Goal: Task Accomplishment & Management: Use online tool/utility

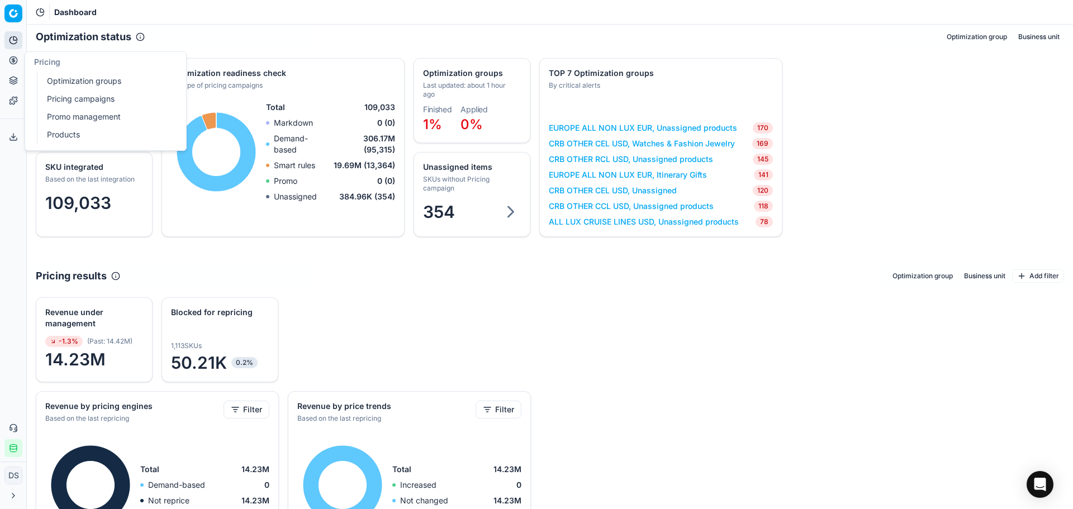
click at [15, 52] on button "Pricing" at bounding box center [13, 60] width 18 height 18
click at [59, 80] on link "Optimization groups" at bounding box center [107, 81] width 130 height 16
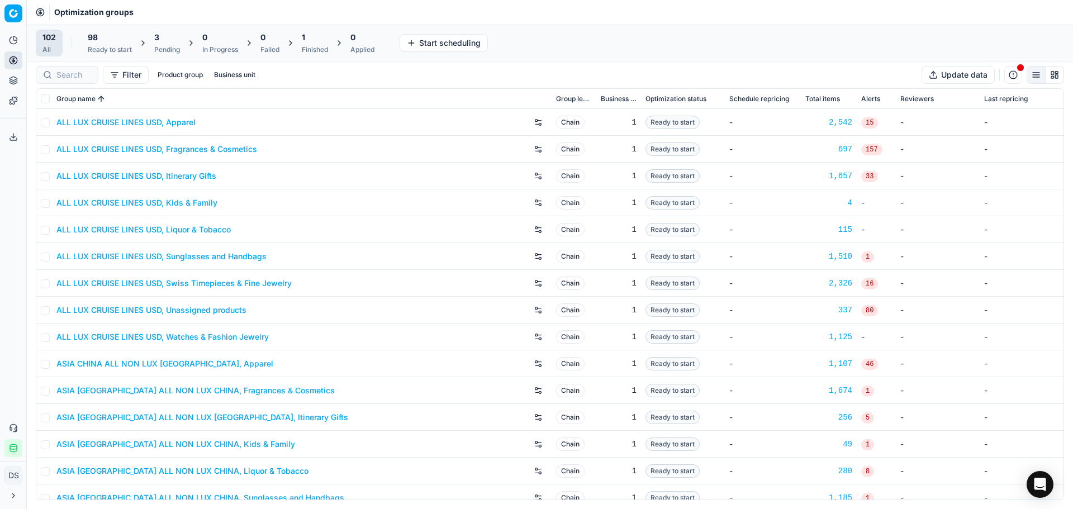
click at [170, 42] on div "3" at bounding box center [167, 37] width 26 height 11
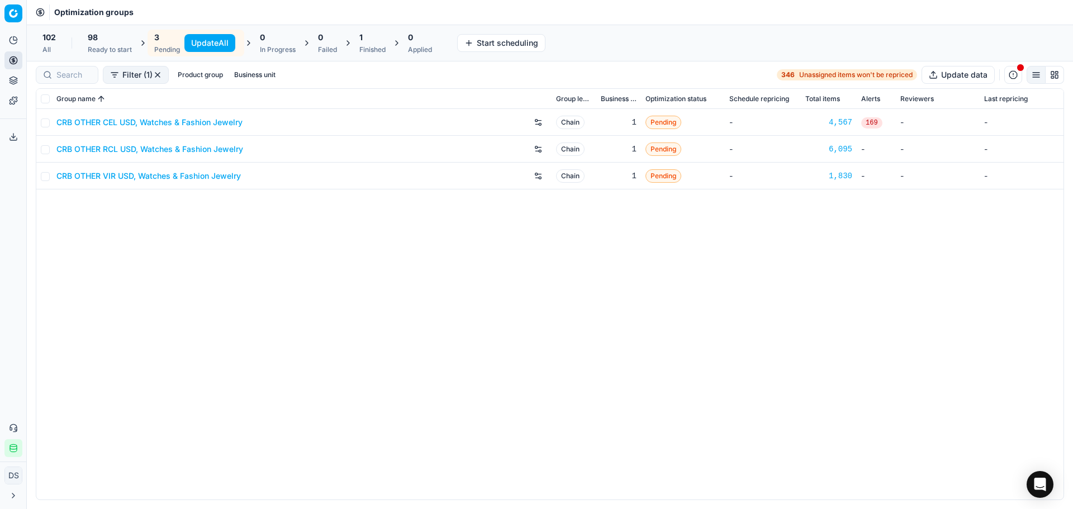
click at [194, 41] on button "Update All" at bounding box center [209, 43] width 51 height 18
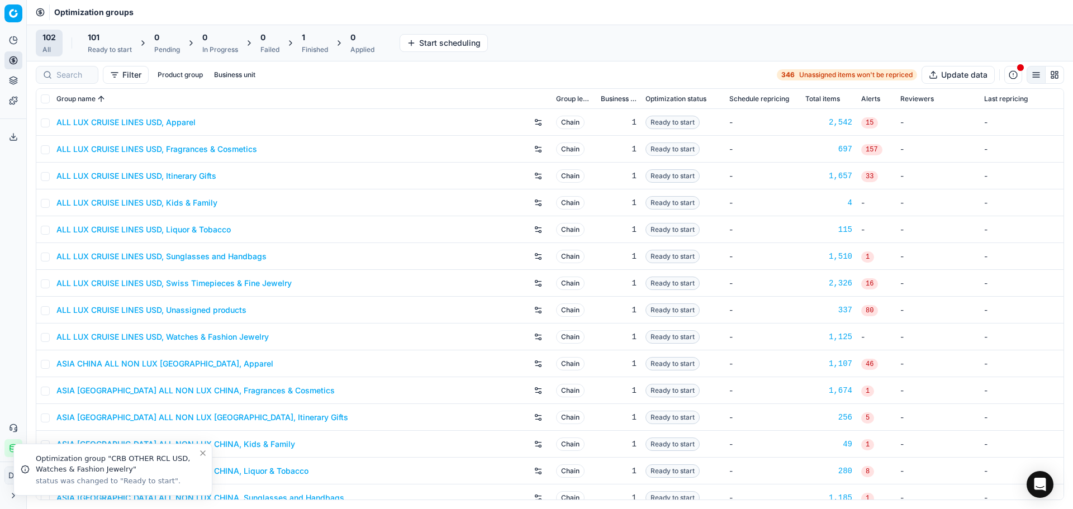
click at [312, 45] on div "Finished" at bounding box center [315, 49] width 26 height 9
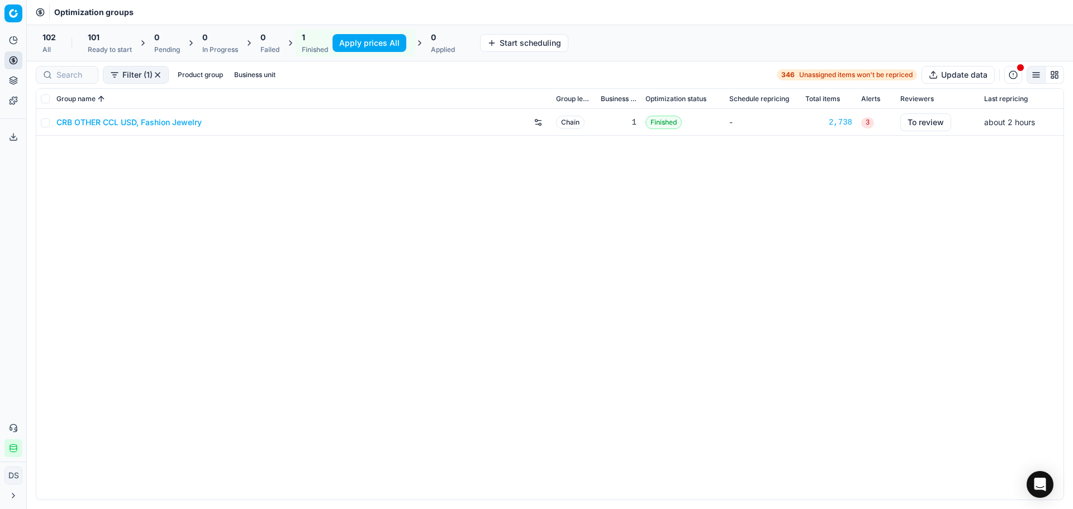
click at [134, 126] on link "CRB OTHER CCL USD, Fashion Jewelry" at bounding box center [128, 122] width 145 height 11
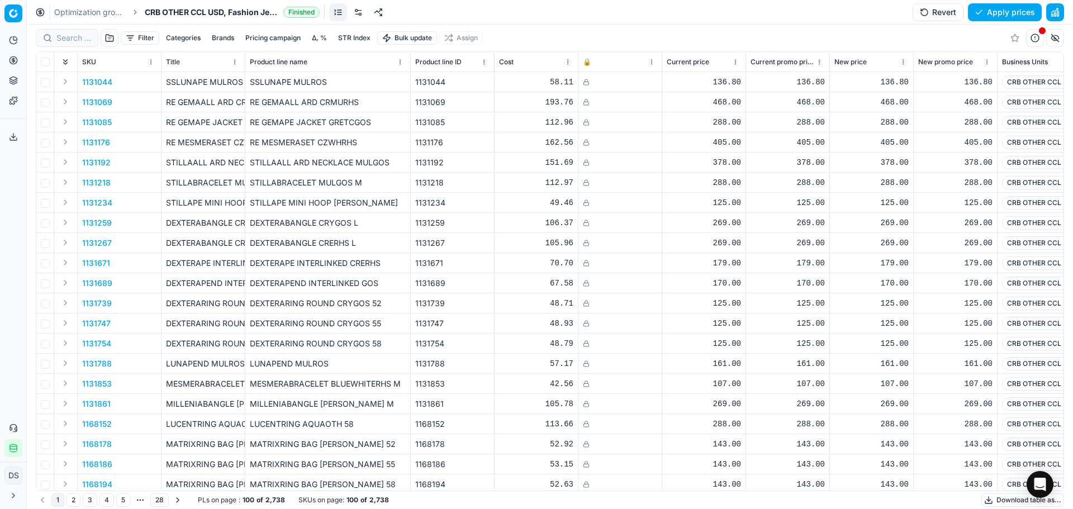
click at [944, 16] on button "Revert" at bounding box center [938, 12] width 51 height 18
click at [970, 16] on button "Update settings" at bounding box center [999, 12] width 86 height 18
click at [93, 8] on link "Optimization groups" at bounding box center [90, 12] width 72 height 11
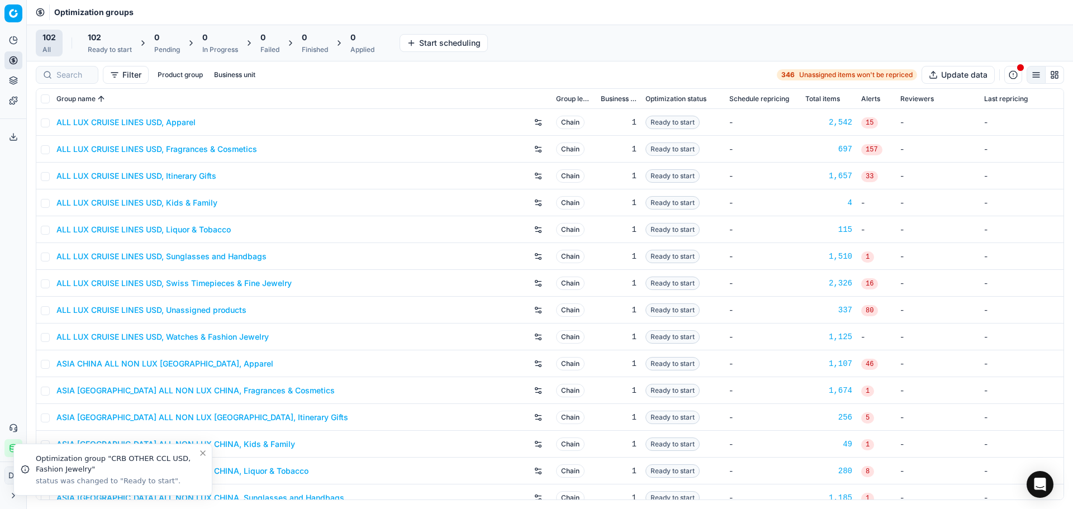
click at [103, 47] on div "Ready to start" at bounding box center [110, 49] width 44 height 9
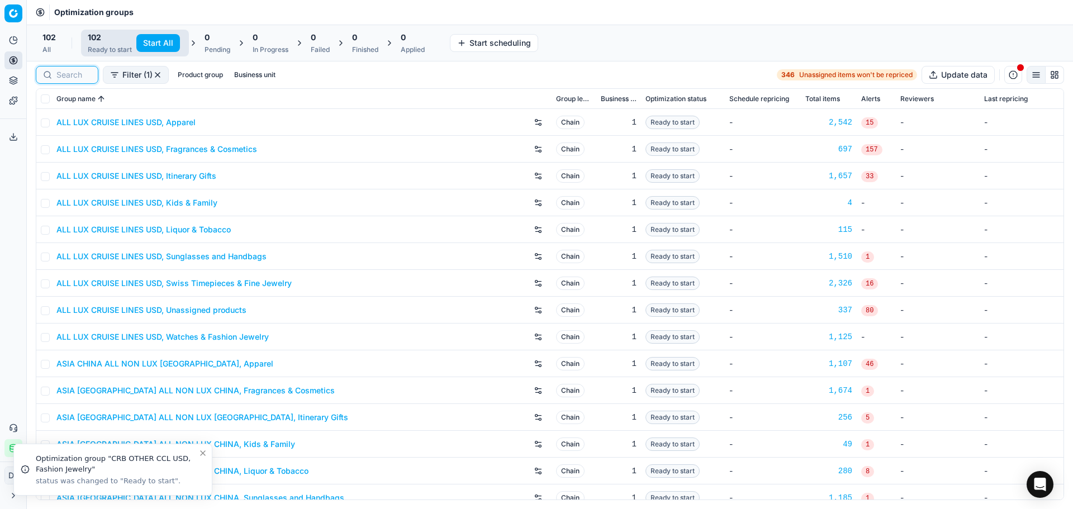
click at [65, 75] on input at bounding box center [73, 74] width 35 height 11
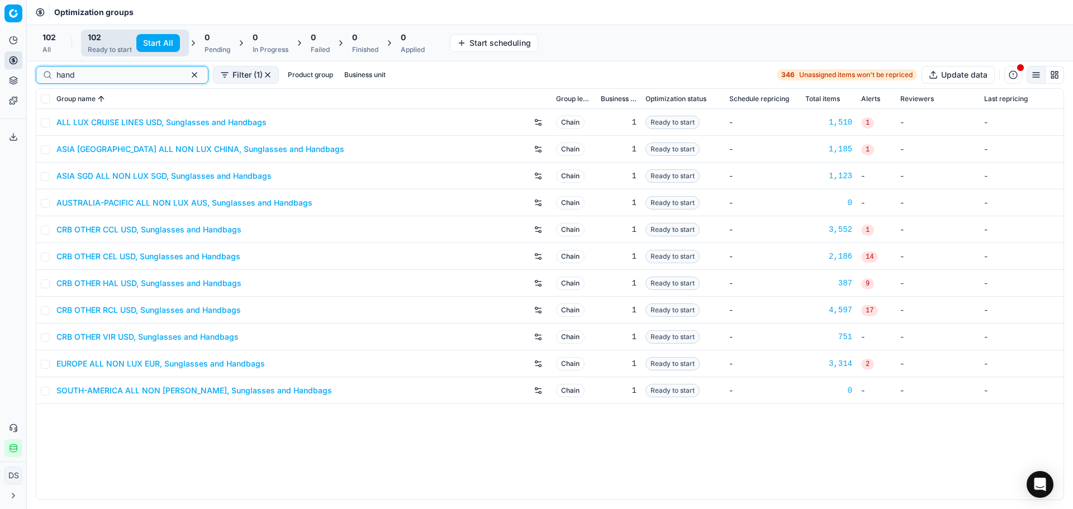
type input "hand"
click at [152, 257] on link "CRB OTHER CEL USD, Sunglasses and Handbags" at bounding box center [148, 256] width 184 height 11
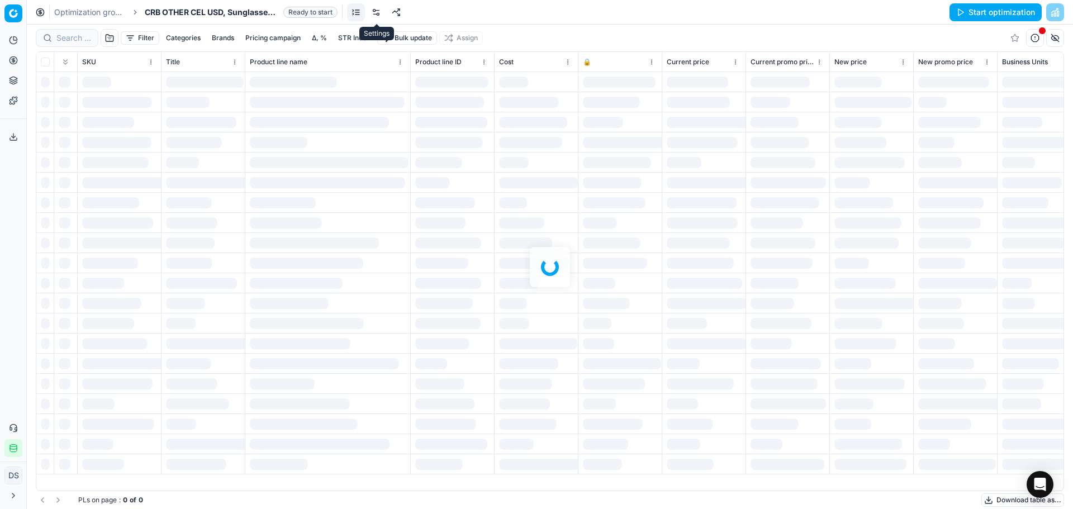
click at [382, 12] on link at bounding box center [376, 12] width 18 height 18
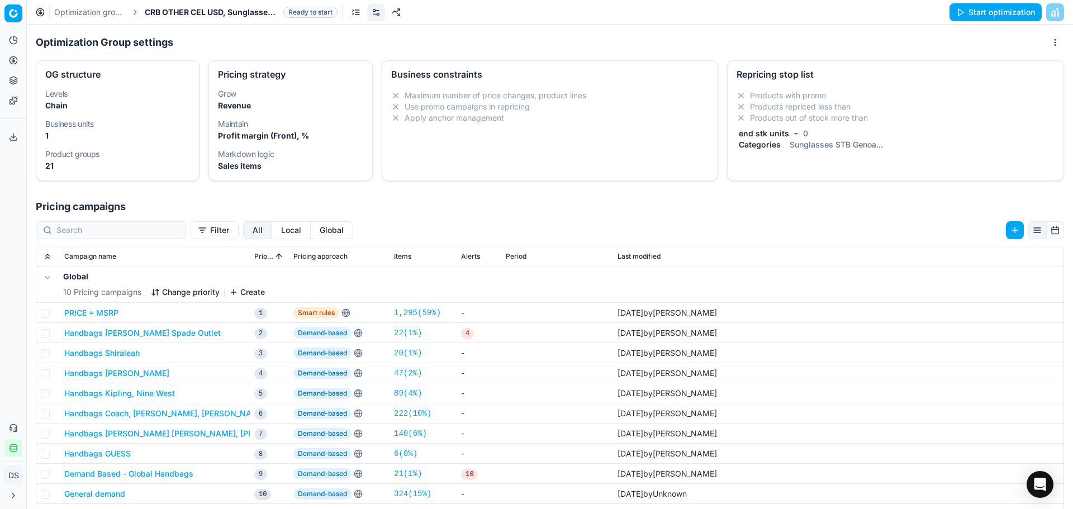
click at [850, 106] on li "Products repriced less than" at bounding box center [896, 106] width 318 height 11
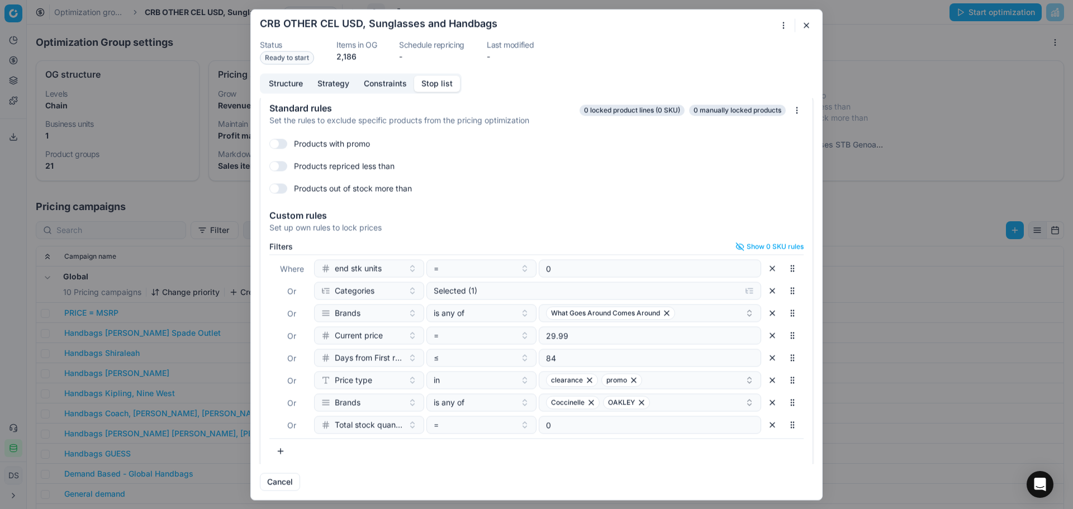
scroll to position [9, 0]
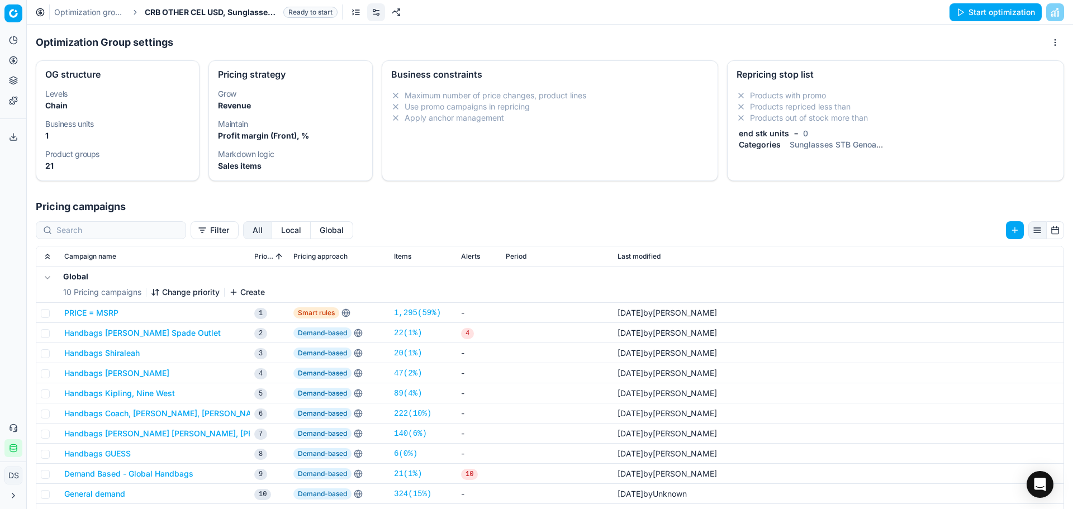
click at [996, 29] on div "Oprimization group is saving... CRB OTHER CEL USD, Sunglasses and Handbags Stat…" at bounding box center [536, 254] width 1073 height 509
click at [1004, 16] on button "Start optimization" at bounding box center [995, 12] width 92 height 18
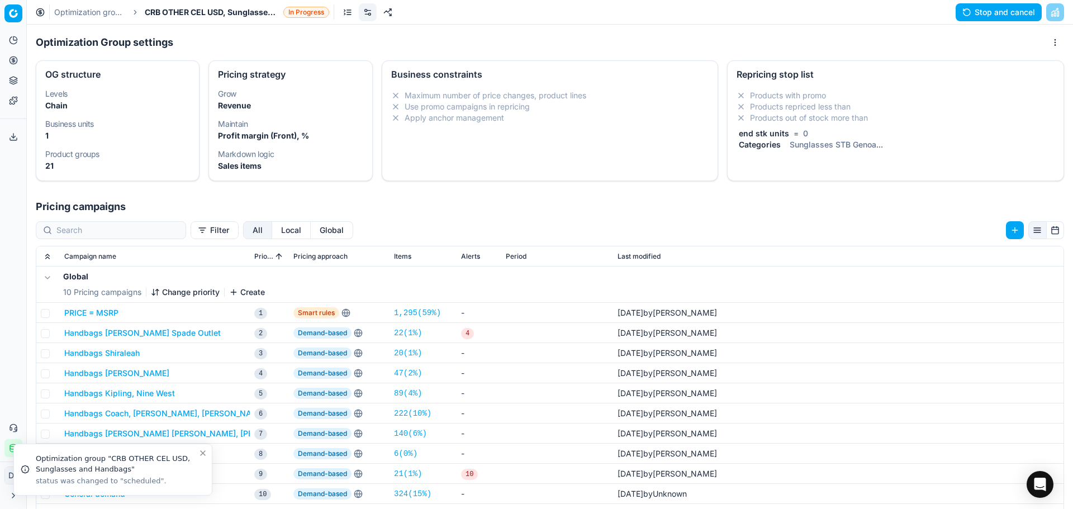
click at [102, 15] on link "Optimization groups" at bounding box center [90, 12] width 72 height 11
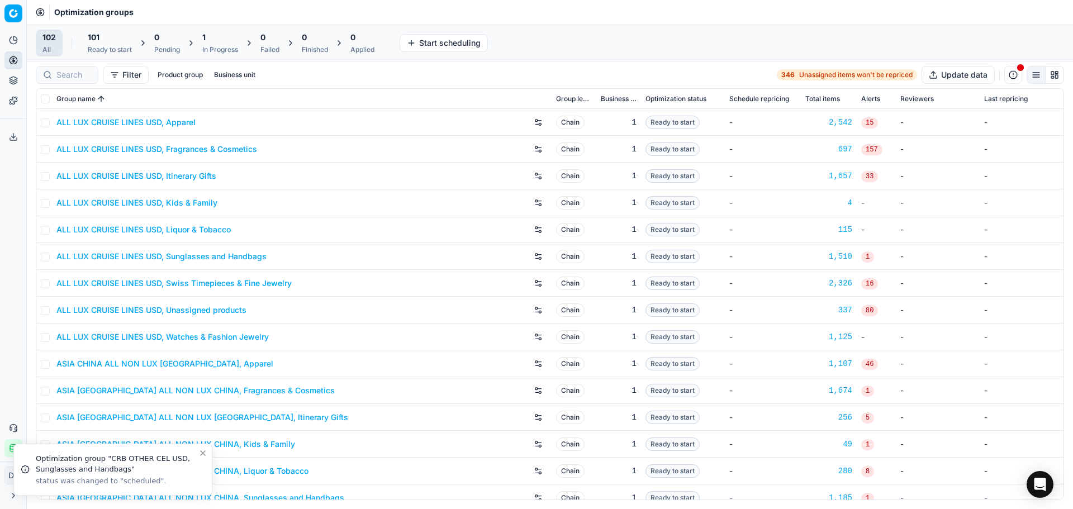
click at [115, 39] on div "101" at bounding box center [110, 37] width 44 height 11
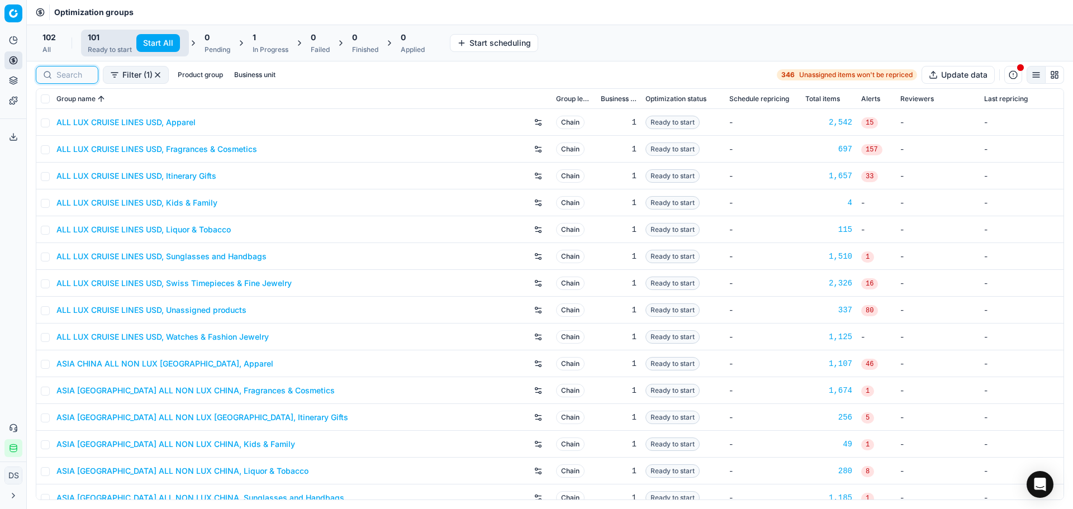
click at [82, 74] on input at bounding box center [73, 74] width 35 height 11
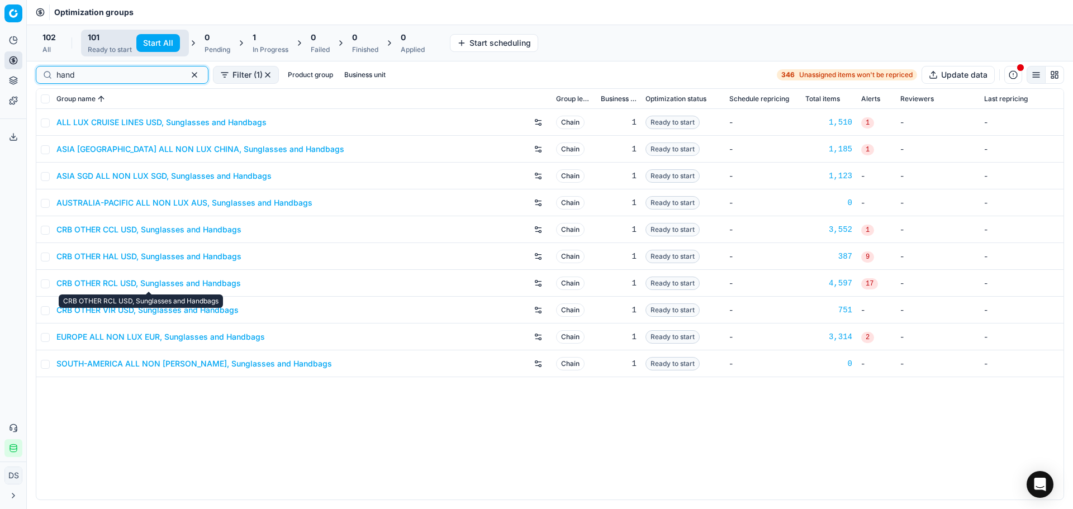
type input "hand"
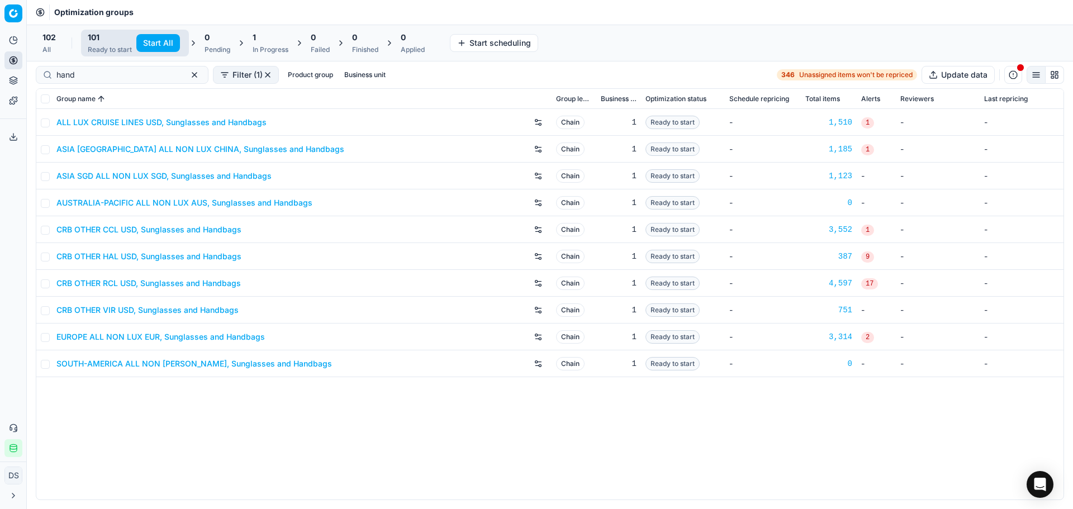
click at [160, 311] on link "CRB OTHER VIR USD, Sunglasses and Handbags" at bounding box center [147, 310] width 182 height 11
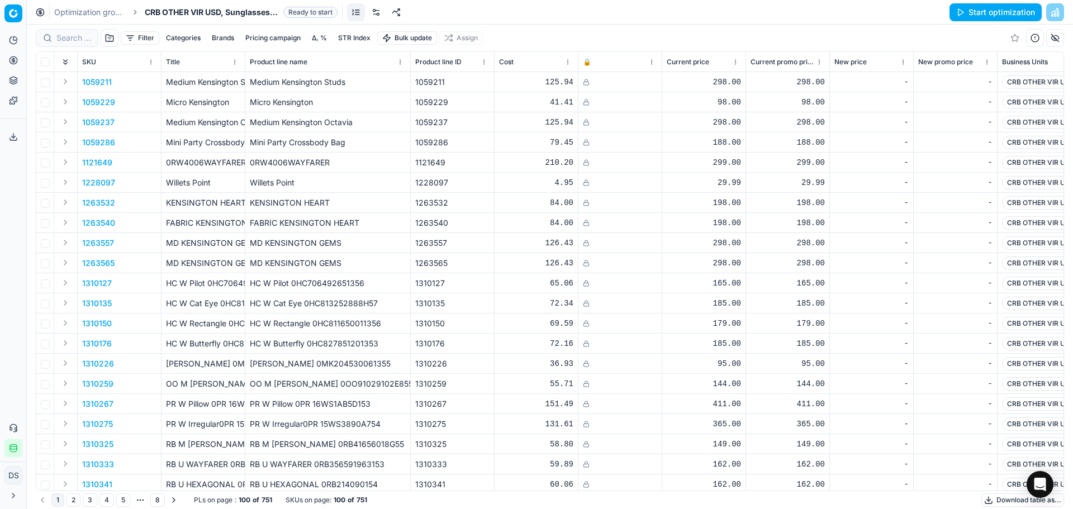
click at [973, 11] on button "Start optimization" at bounding box center [995, 12] width 92 height 18
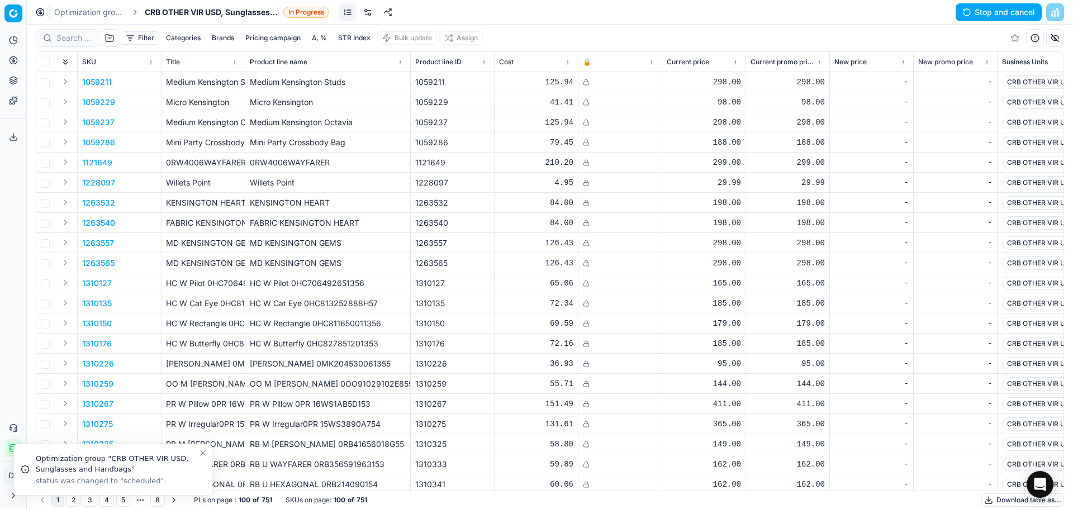
click at [85, 11] on link "Optimization groups" at bounding box center [90, 12] width 72 height 11
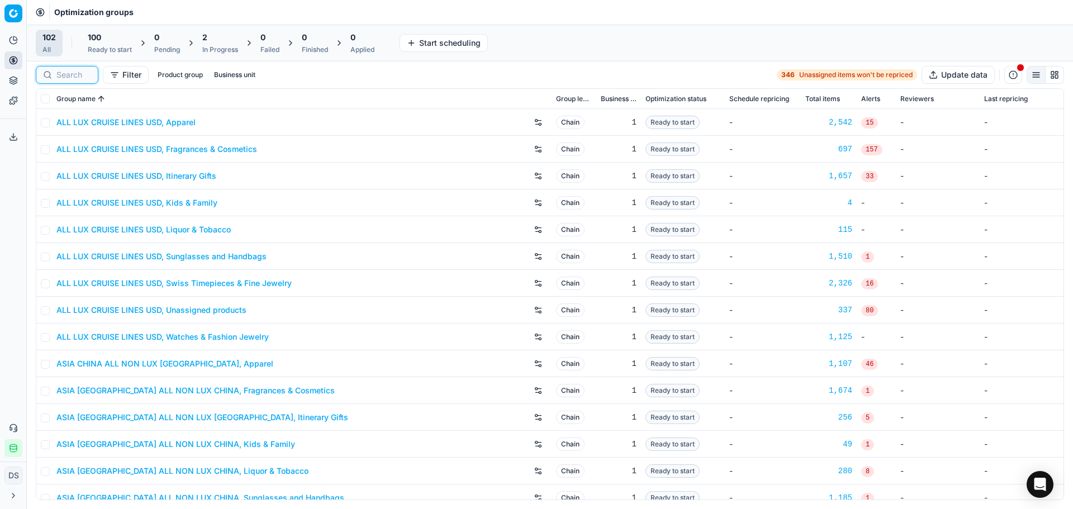
click at [85, 79] on input at bounding box center [73, 74] width 35 height 11
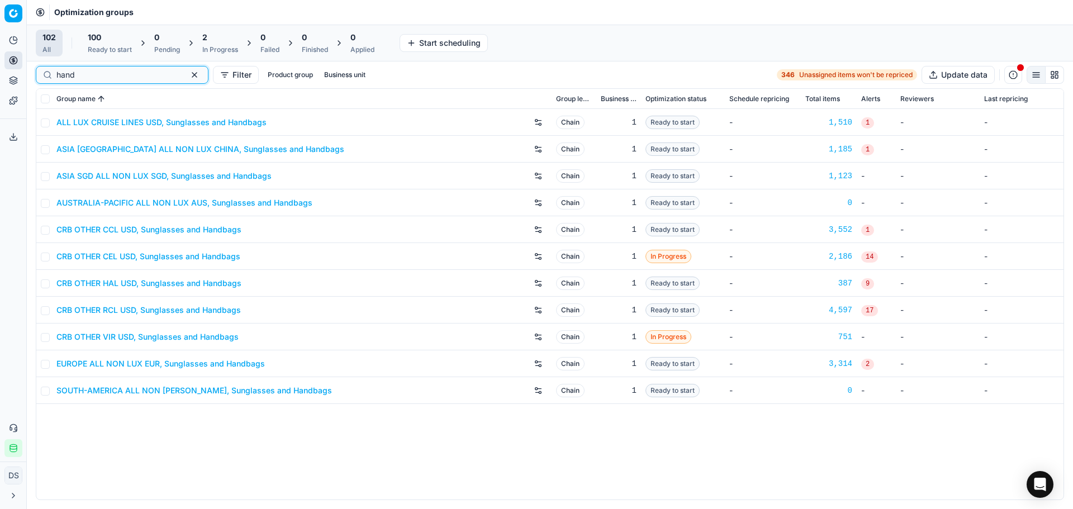
type input "hand"
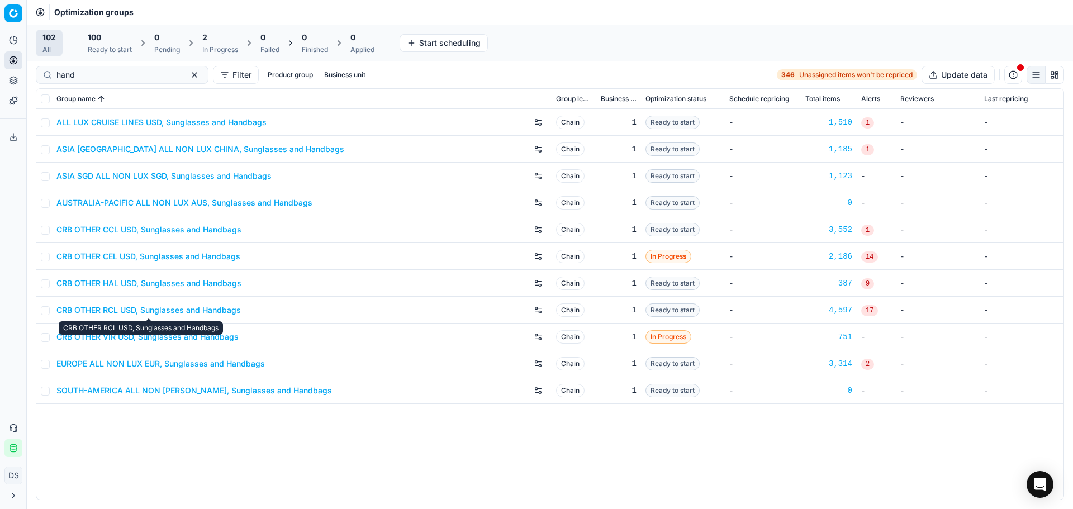
click at [164, 312] on link "CRB OTHER RCL USD, Sunglasses and Handbags" at bounding box center [148, 310] width 184 height 11
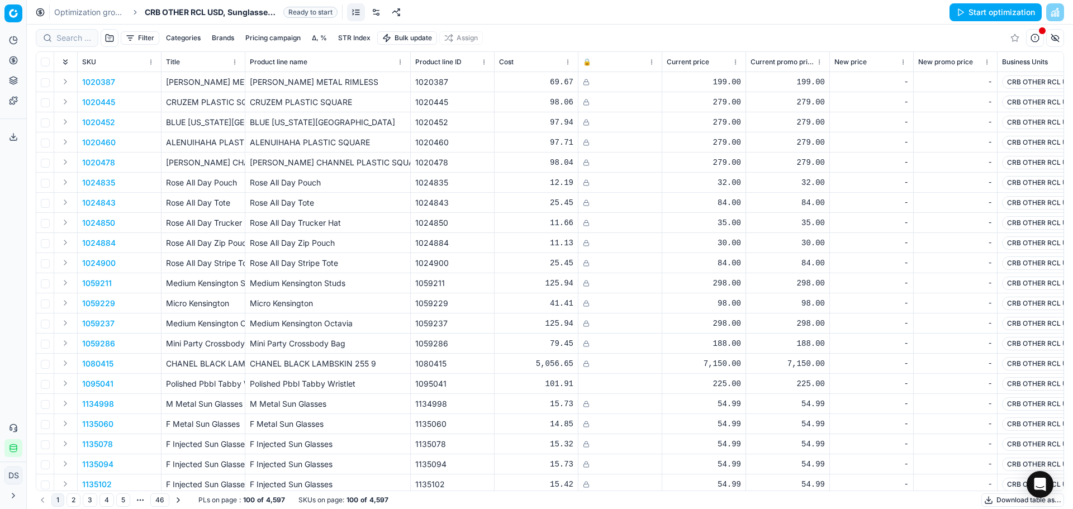
click at [1027, 4] on button "Start optimization" at bounding box center [995, 12] width 92 height 18
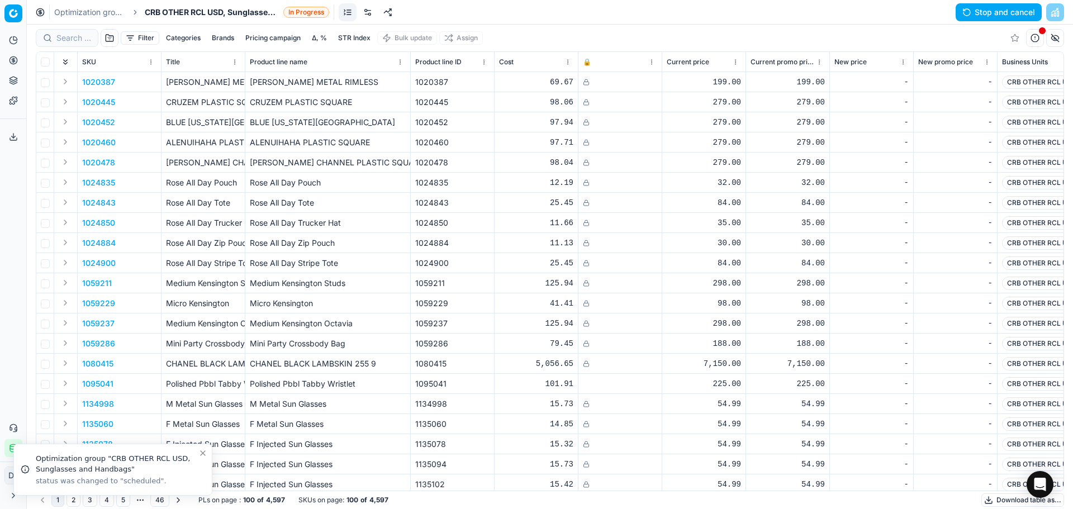
click at [100, 11] on link "Optimization groups" at bounding box center [90, 12] width 72 height 11
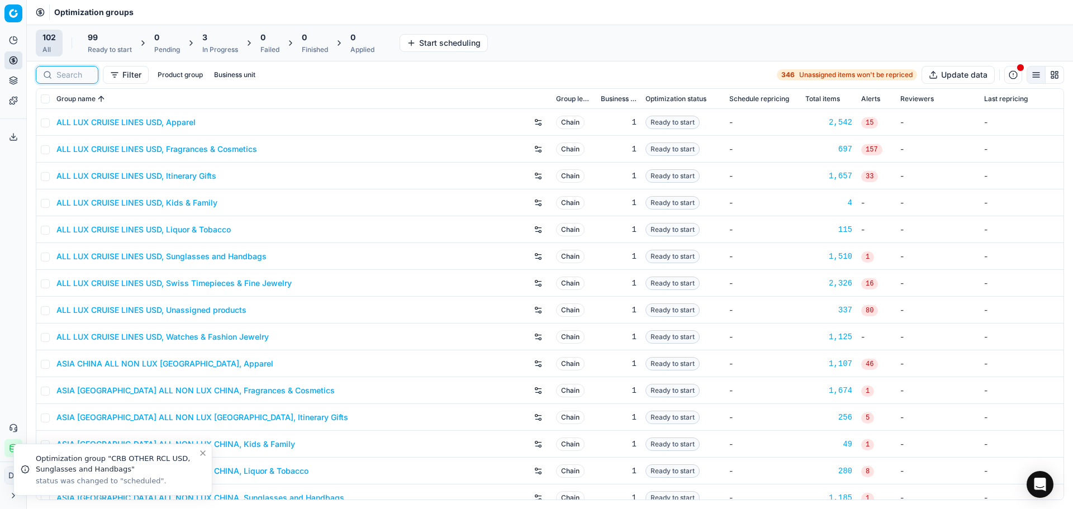
click at [80, 75] on input at bounding box center [73, 74] width 35 height 11
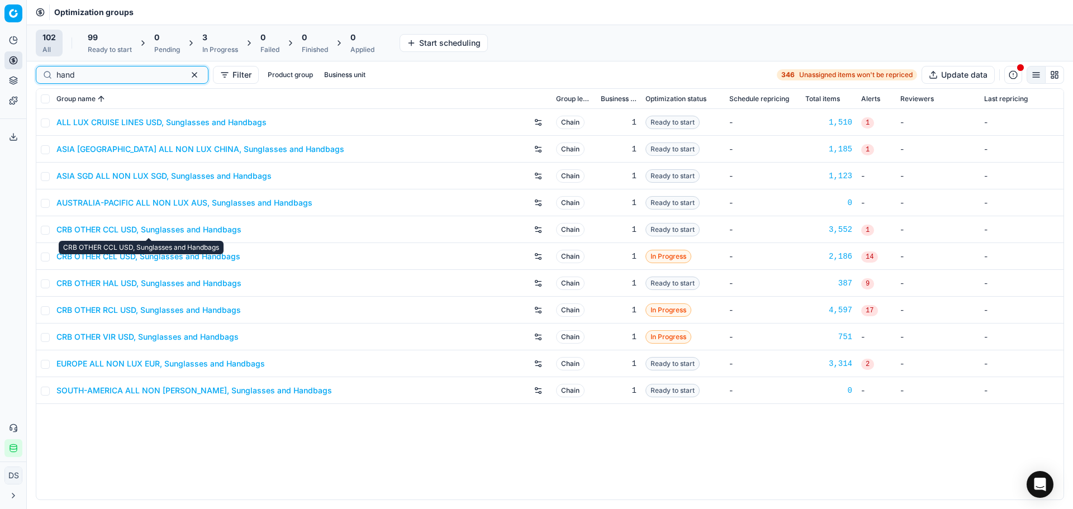
type input "hand"
click at [163, 227] on link "CRB OTHER CCL USD, Sunglasses and Handbags" at bounding box center [148, 229] width 185 height 11
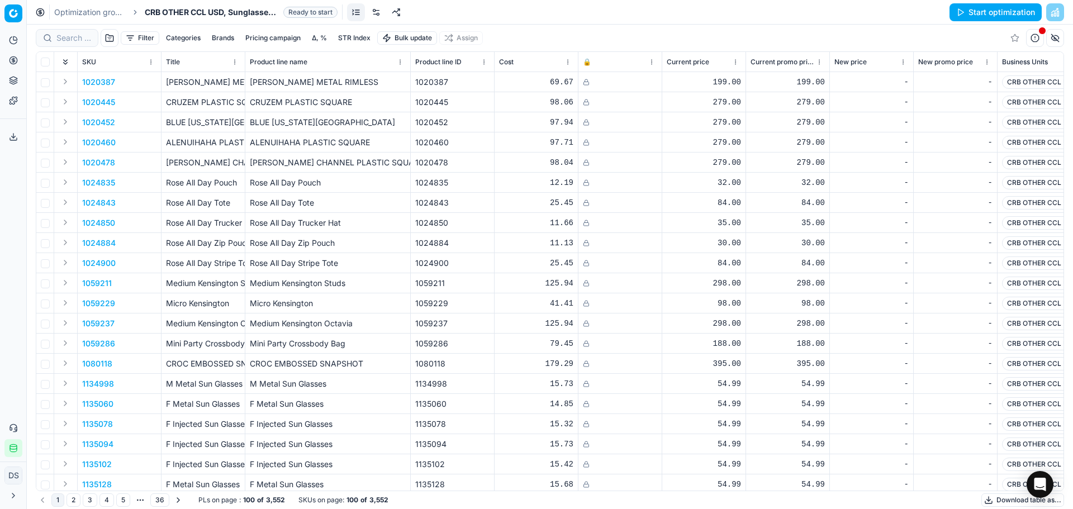
click at [976, 11] on button "Start optimization" at bounding box center [995, 12] width 92 height 18
click at [97, 13] on link "Optimization groups" at bounding box center [90, 12] width 72 height 11
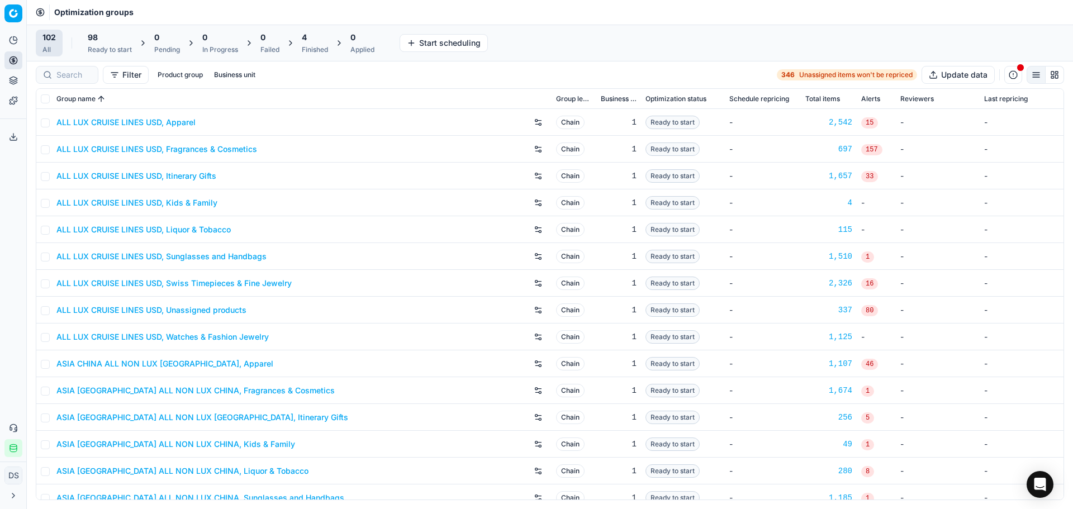
click at [316, 46] on div "Finished" at bounding box center [315, 49] width 26 height 9
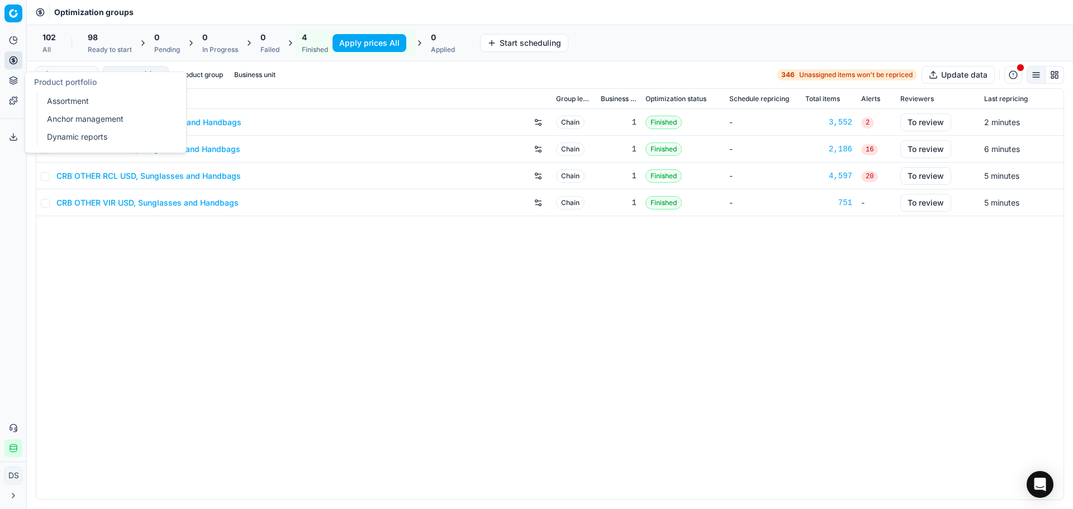
click at [17, 82] on icon at bounding box center [13, 80] width 9 height 9
click at [83, 139] on link "Dynamic reports" at bounding box center [107, 137] width 130 height 16
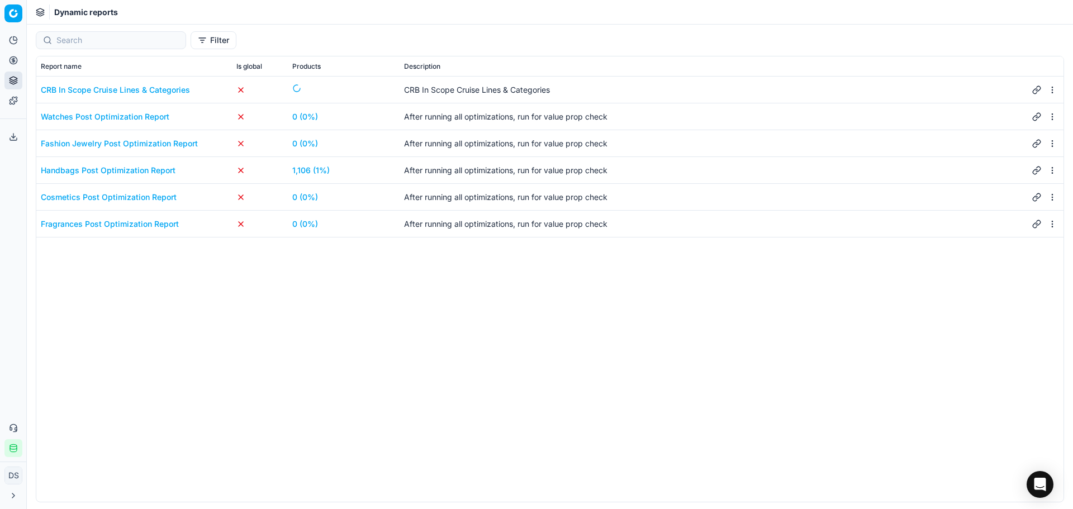
click at [308, 173] on link "1,106 (1%)" at bounding box center [310, 170] width 37 height 11
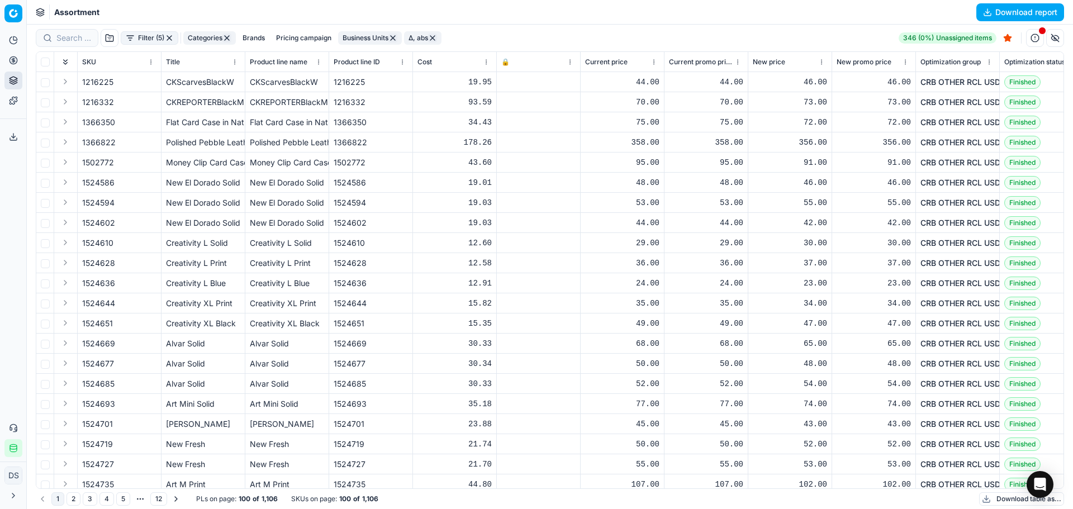
click at [994, 13] on button "Download report" at bounding box center [1020, 12] width 88 height 18
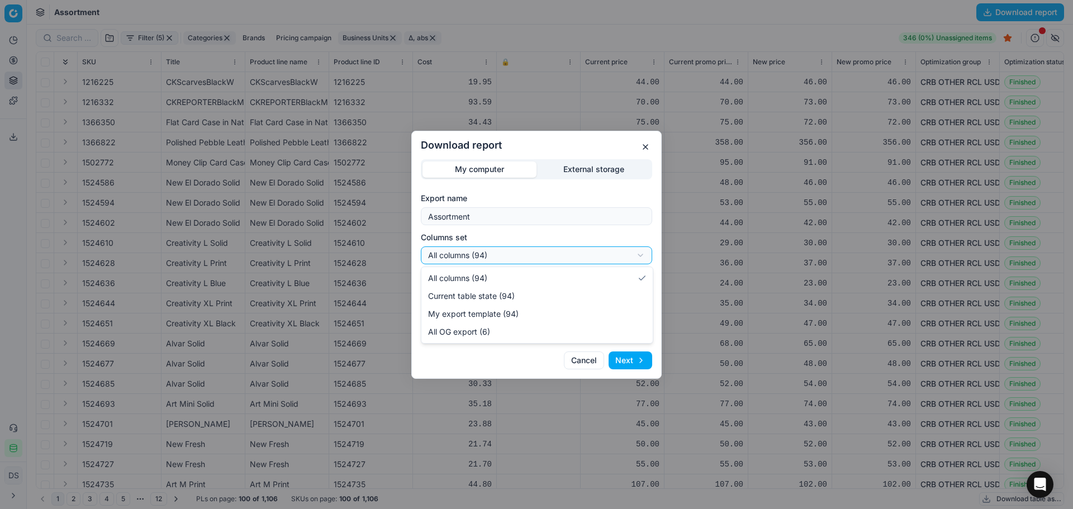
click at [549, 257] on div "Download report My computer External storage Export name Assortment Columns set…" at bounding box center [536, 254] width 1073 height 509
select select "custom"
click at [623, 356] on button "Next" at bounding box center [631, 360] width 44 height 18
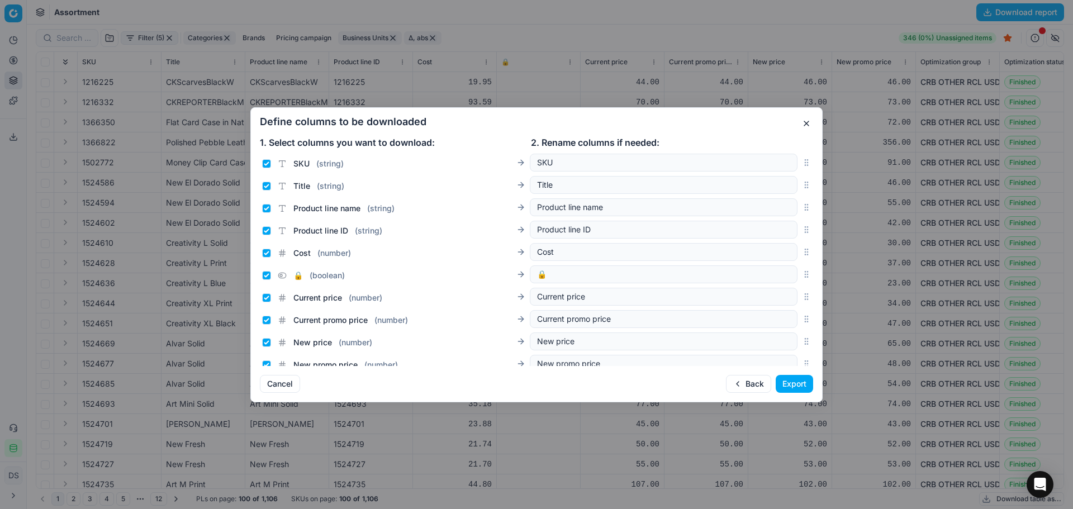
click at [804, 382] on button "Export" at bounding box center [794, 384] width 37 height 18
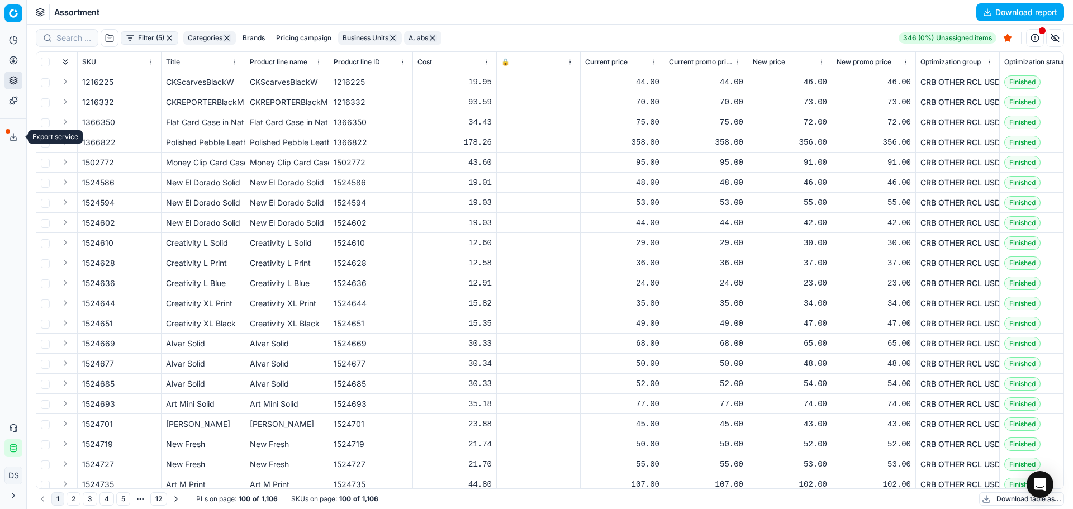
click at [16, 139] on icon at bounding box center [13, 136] width 9 height 9
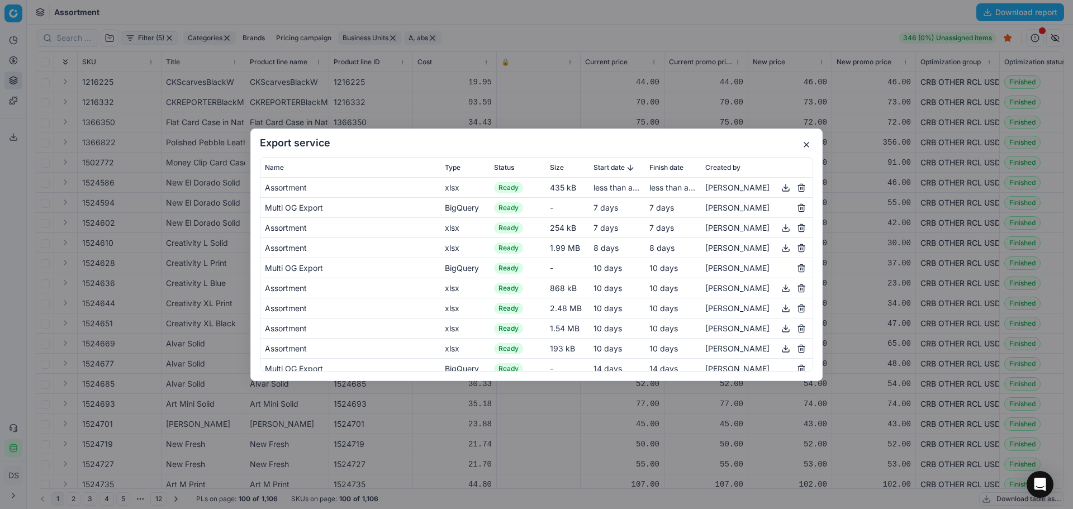
click at [779, 191] on button "button" at bounding box center [785, 186] width 13 height 13
click at [800, 146] on button "button" at bounding box center [806, 144] width 13 height 13
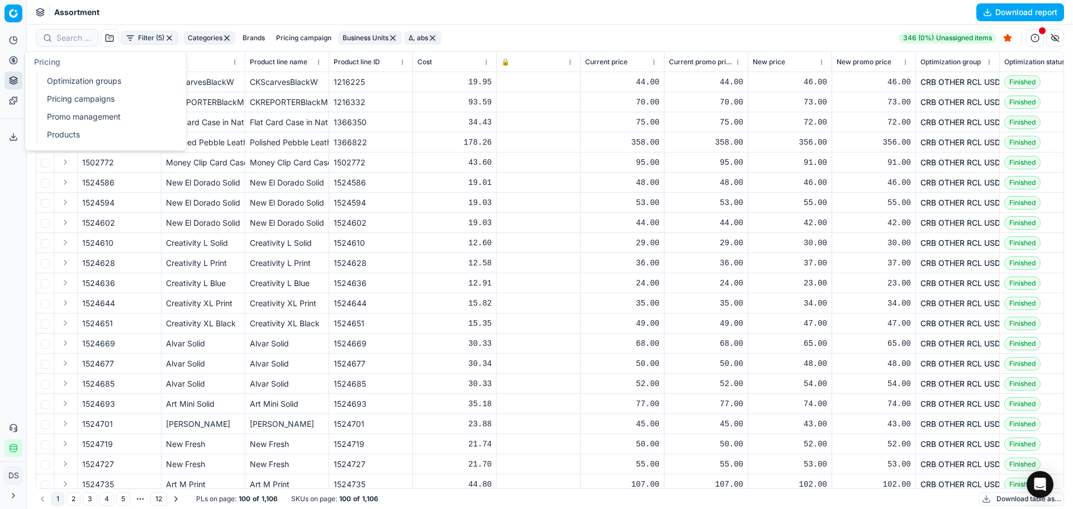
click at [82, 85] on link "Optimization groups" at bounding box center [107, 81] width 130 height 16
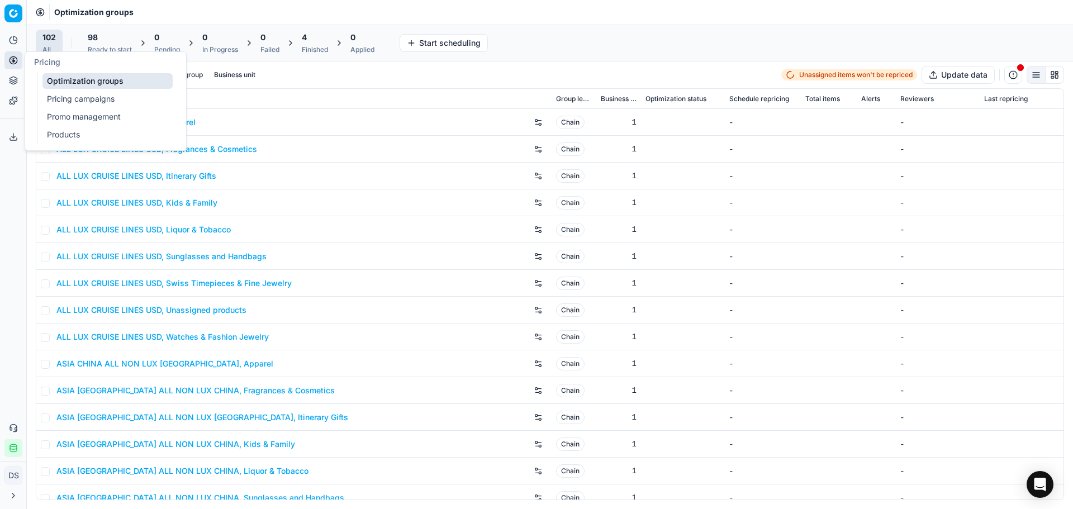
click at [313, 46] on div "Finished" at bounding box center [315, 49] width 26 height 9
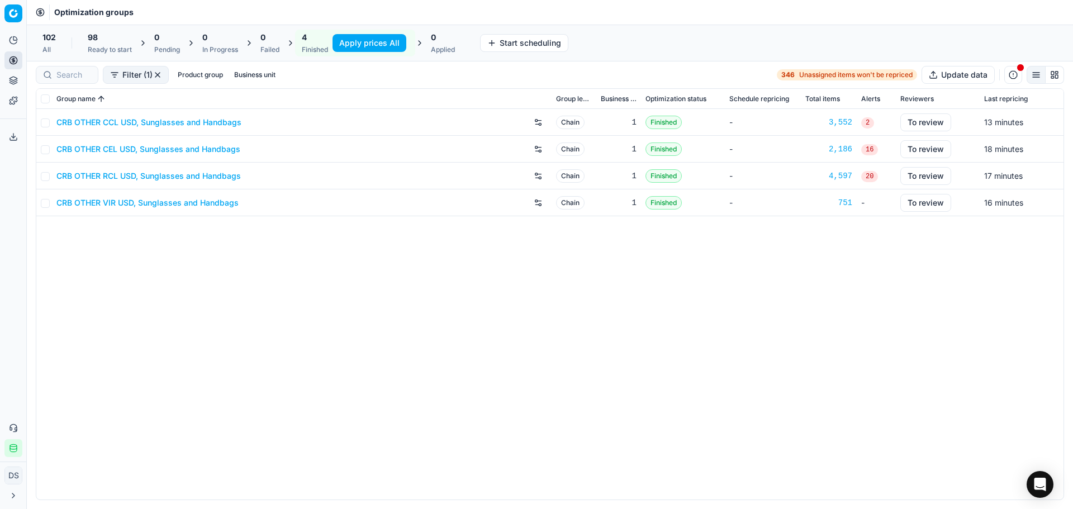
click at [383, 46] on button "Apply prices All" at bounding box center [369, 43] width 74 height 18
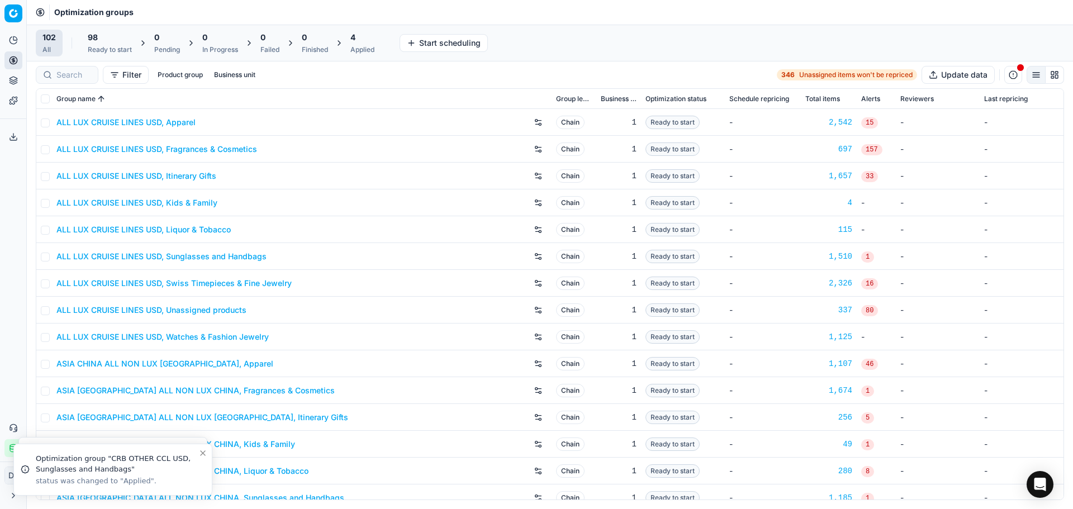
click at [363, 43] on div "4 Applied" at bounding box center [362, 43] width 24 height 22
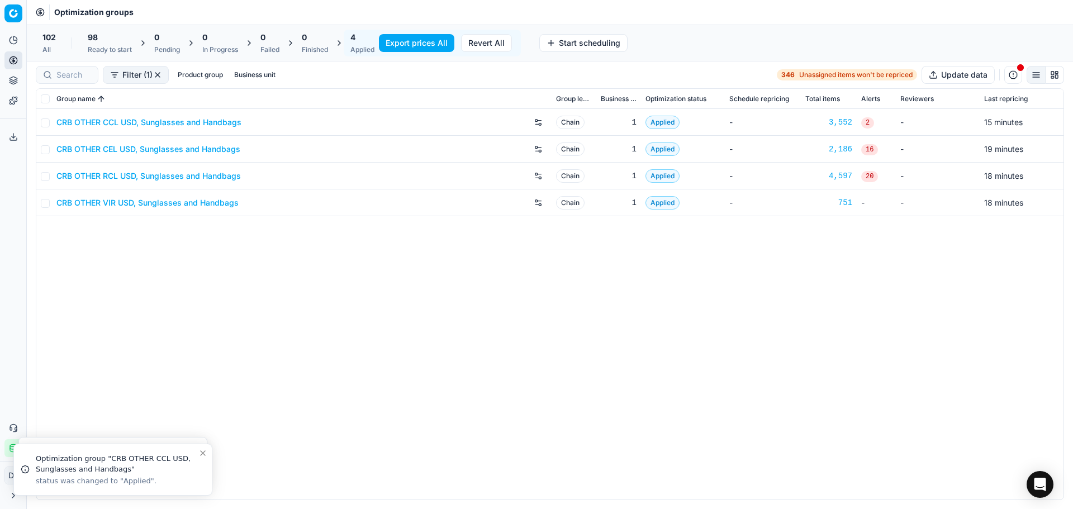
click at [435, 42] on button "Export prices All" at bounding box center [416, 43] width 75 height 18
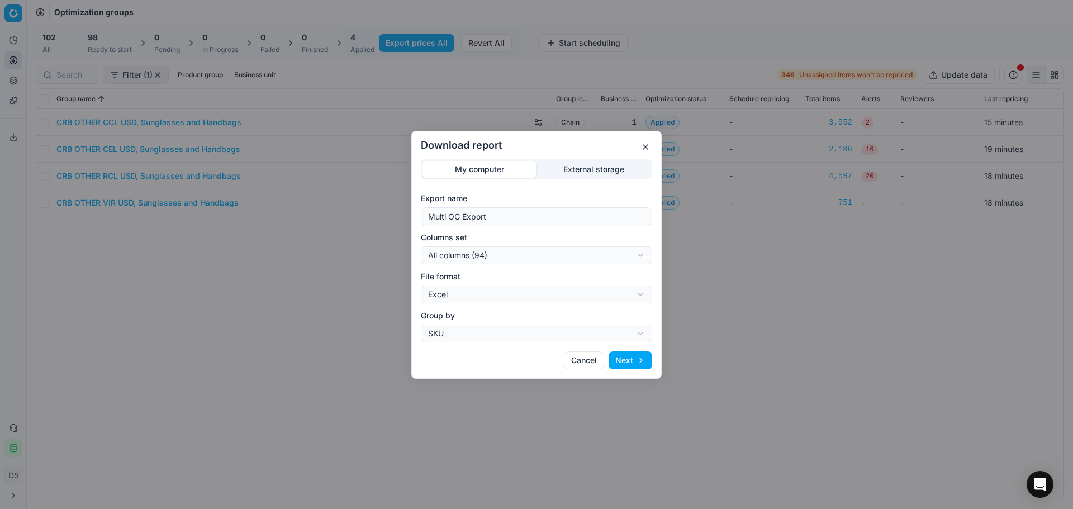
click at [601, 175] on div "Download report My computer External storage Export name Multi OG Export Column…" at bounding box center [536, 254] width 1073 height 509
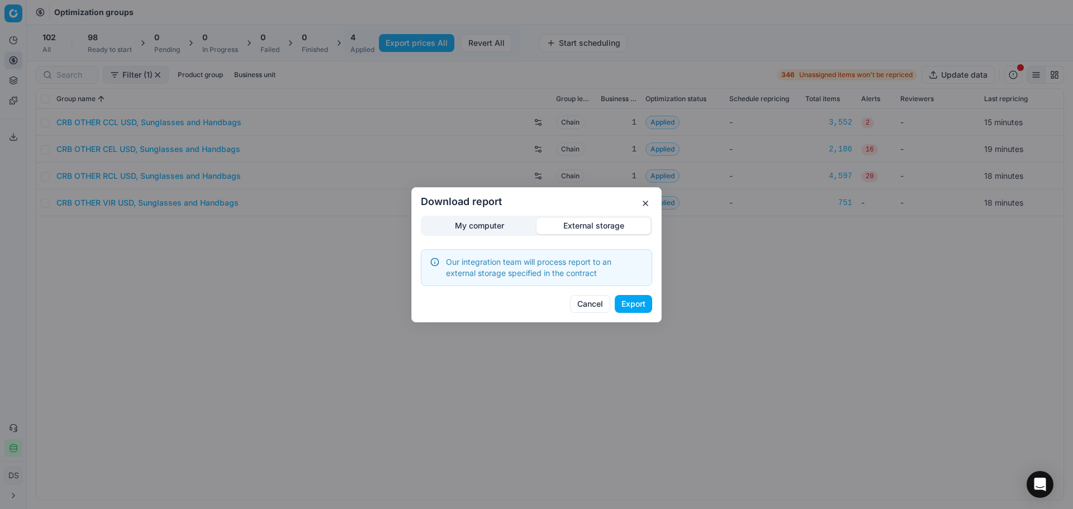
click at [633, 311] on button "Export" at bounding box center [633, 304] width 37 height 18
